Goal: Task Accomplishment & Management: Manage account settings

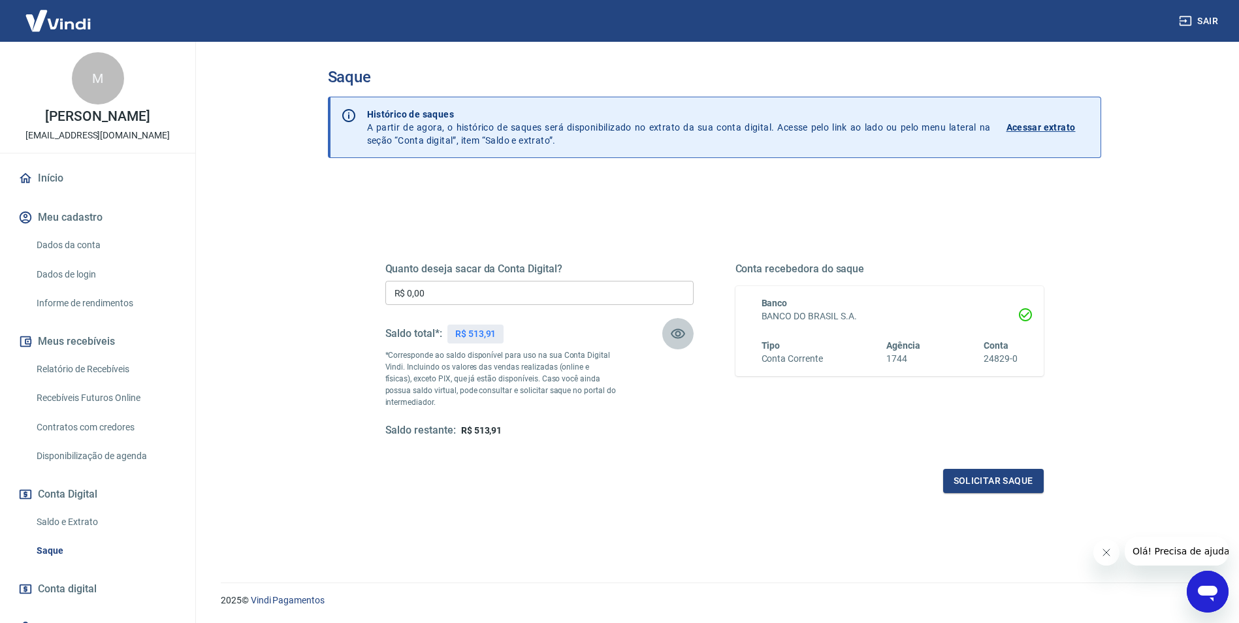
click at [686, 333] on button "button" at bounding box center [677, 333] width 31 height 31
